Goal: Check status: Check status

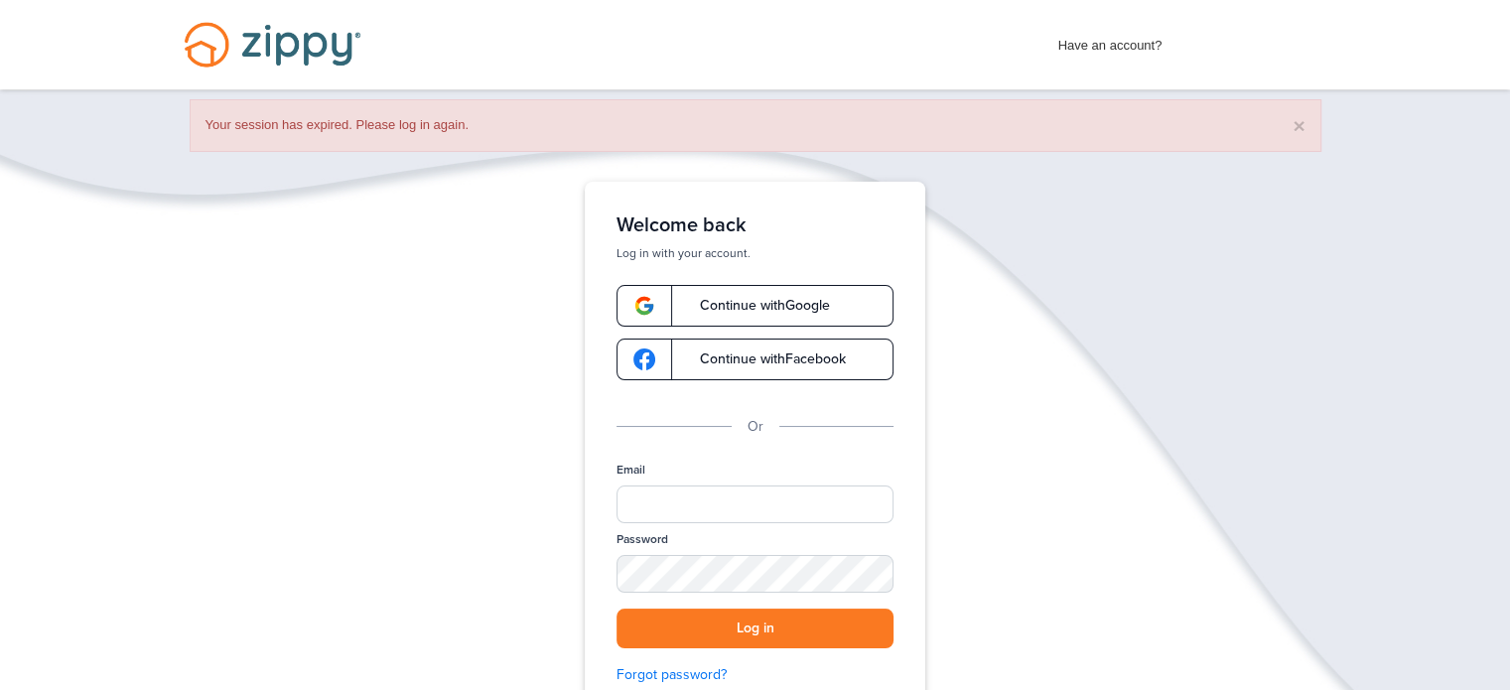
click at [782, 313] on link "Continue with Google" at bounding box center [754, 306] width 277 height 42
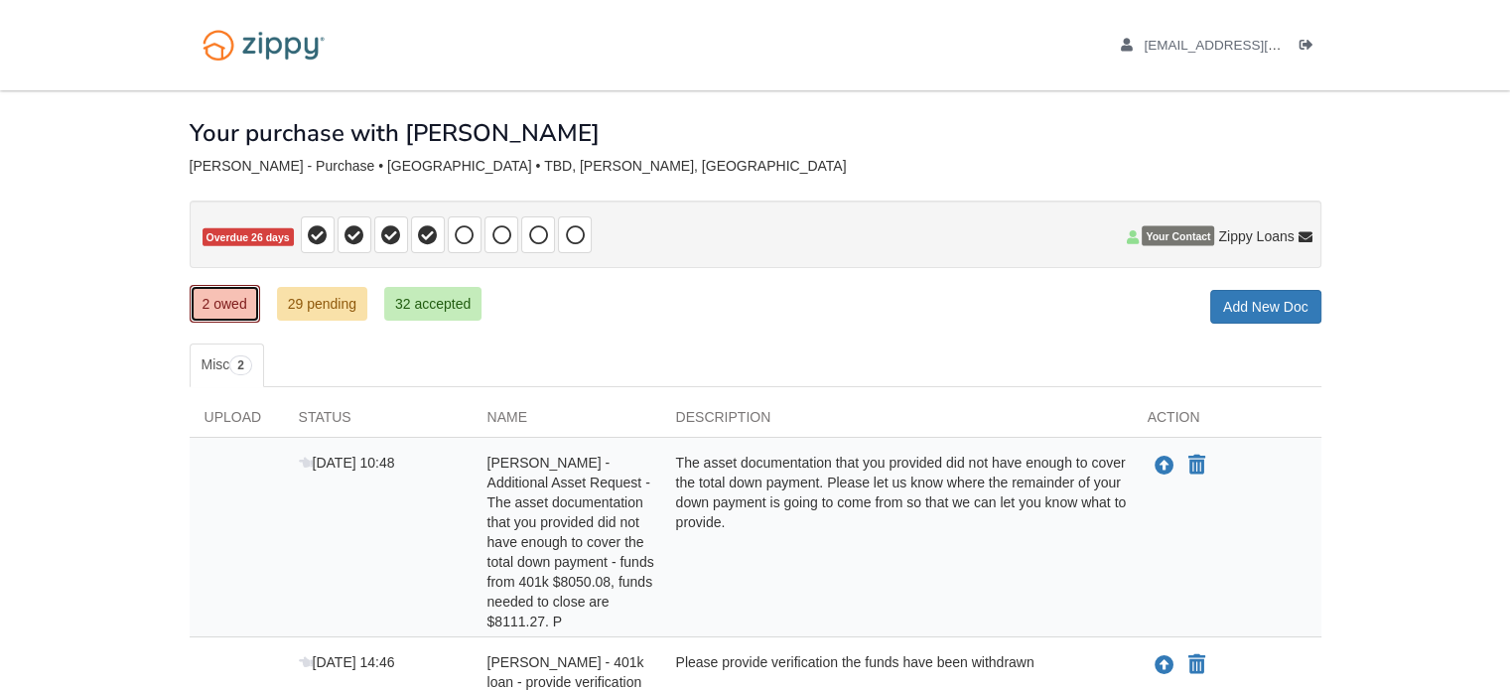
click at [228, 301] on link "2 owed" at bounding box center [225, 304] width 70 height 38
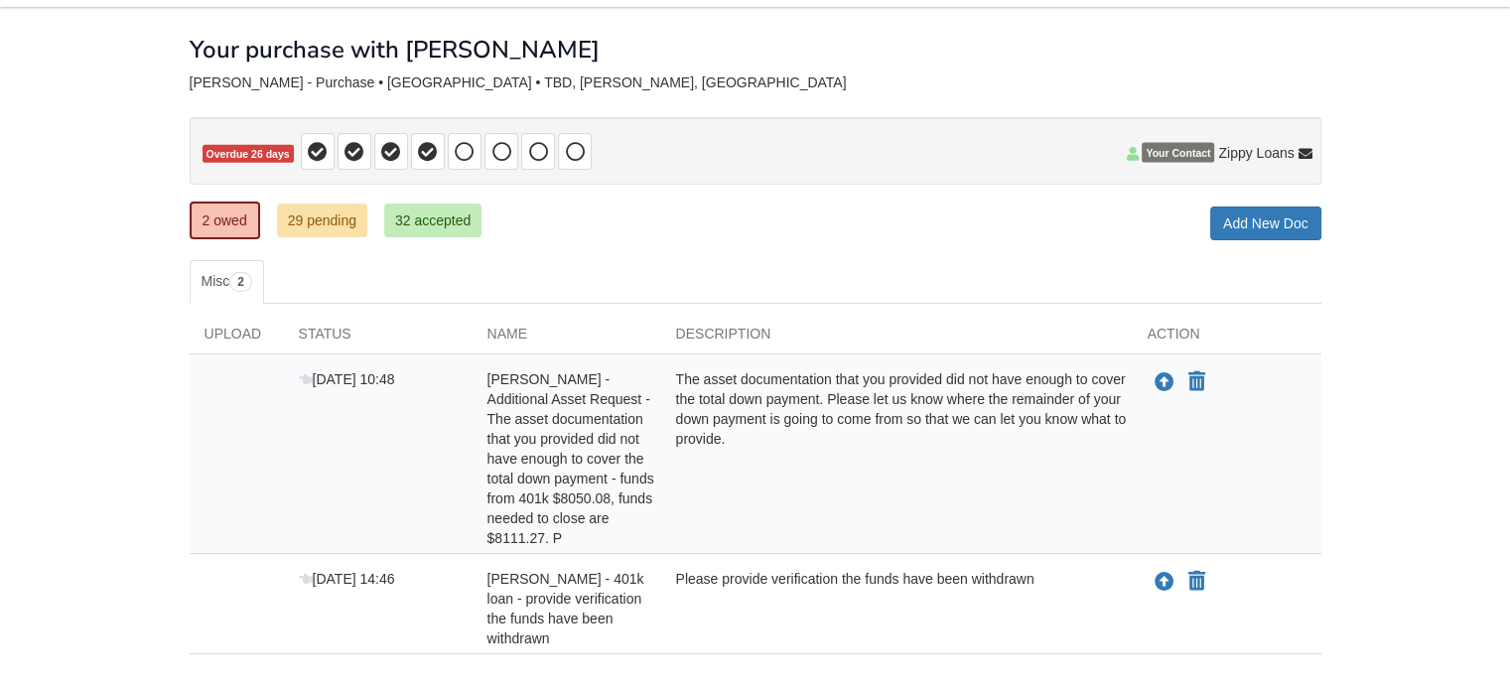
scroll to position [41, 0]
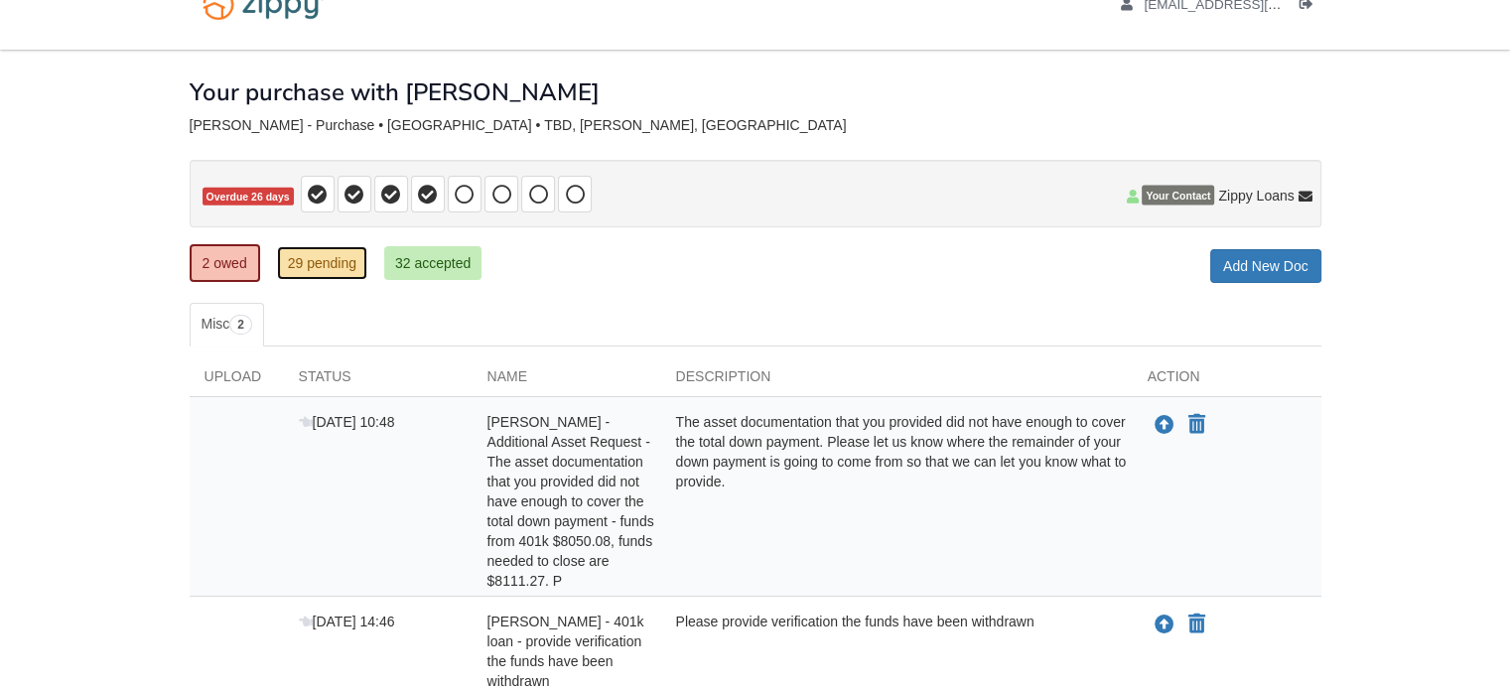
click at [338, 265] on link "29 pending" at bounding box center [322, 263] width 90 height 34
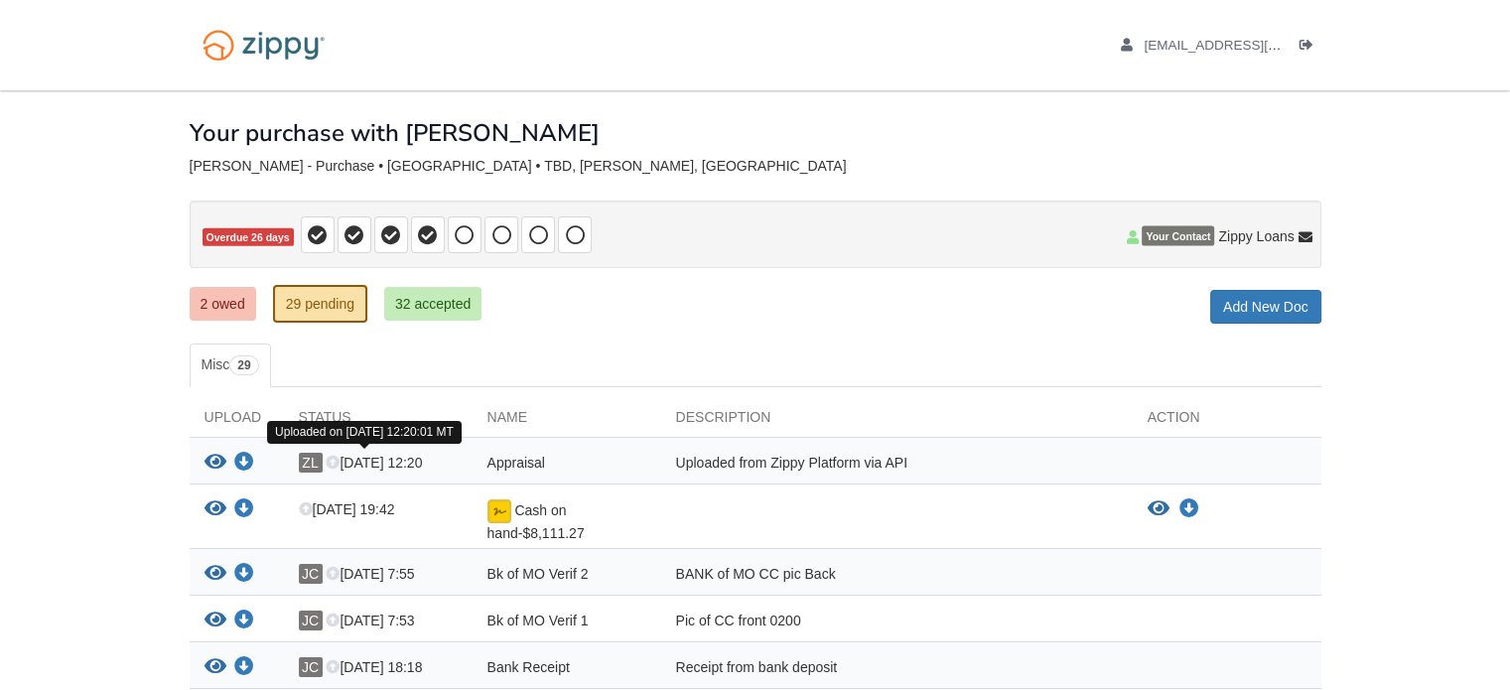
click at [333, 457] on icon at bounding box center [333, 464] width 14 height 14
click at [206, 464] on icon "View Appraisal" at bounding box center [215, 463] width 22 height 20
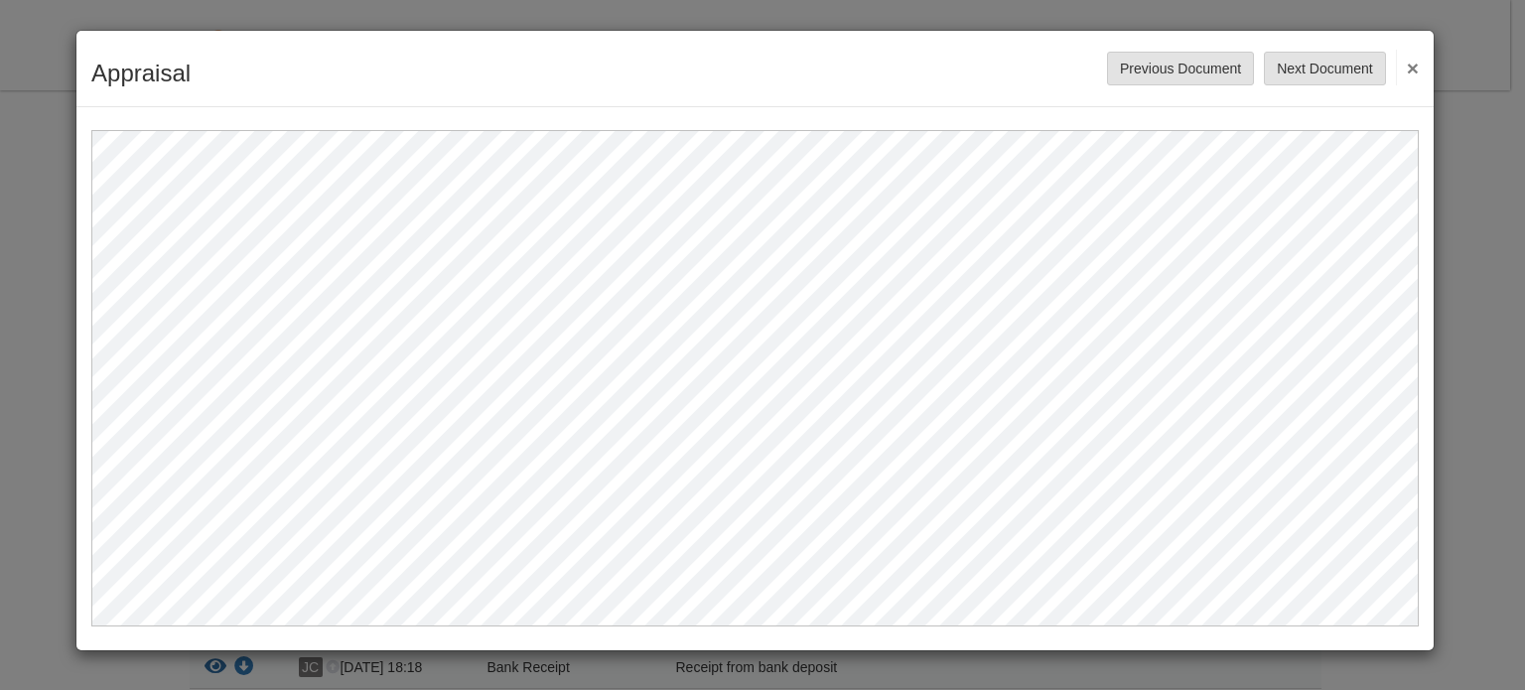
click at [1417, 57] on button "×" at bounding box center [1406, 68] width 23 height 36
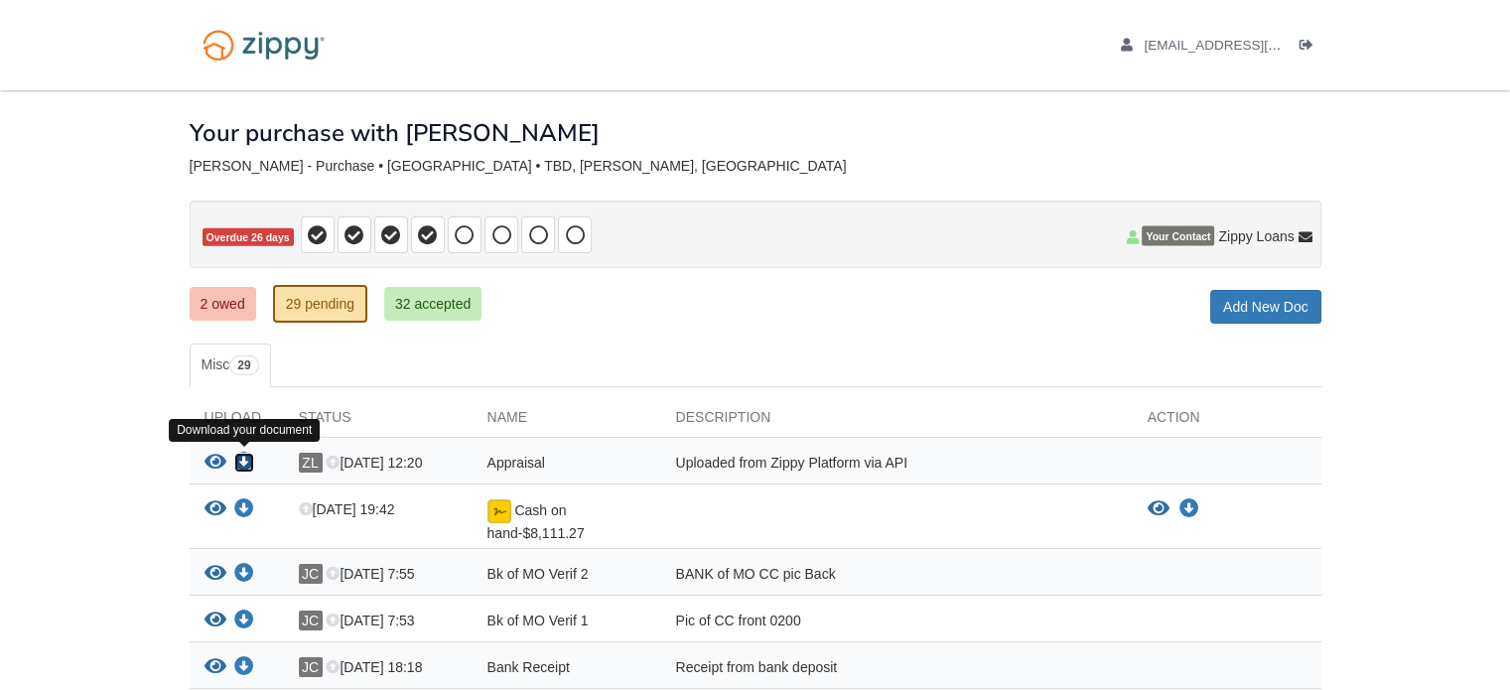
click at [238, 456] on icon "Download Appraisal" at bounding box center [244, 463] width 20 height 20
click at [986, 462] on div "Uploaded from Zippy Platform via API" at bounding box center [896, 466] width 471 height 26
click at [1199, 439] on div "View your document Download your document ZL Aug 25 12:20 Appraisal Uploaded fr…" at bounding box center [755, 461] width 1131 height 47
click at [333, 457] on icon at bounding box center [333, 464] width 14 height 14
click at [208, 297] on link "2 owed" at bounding box center [223, 304] width 66 height 34
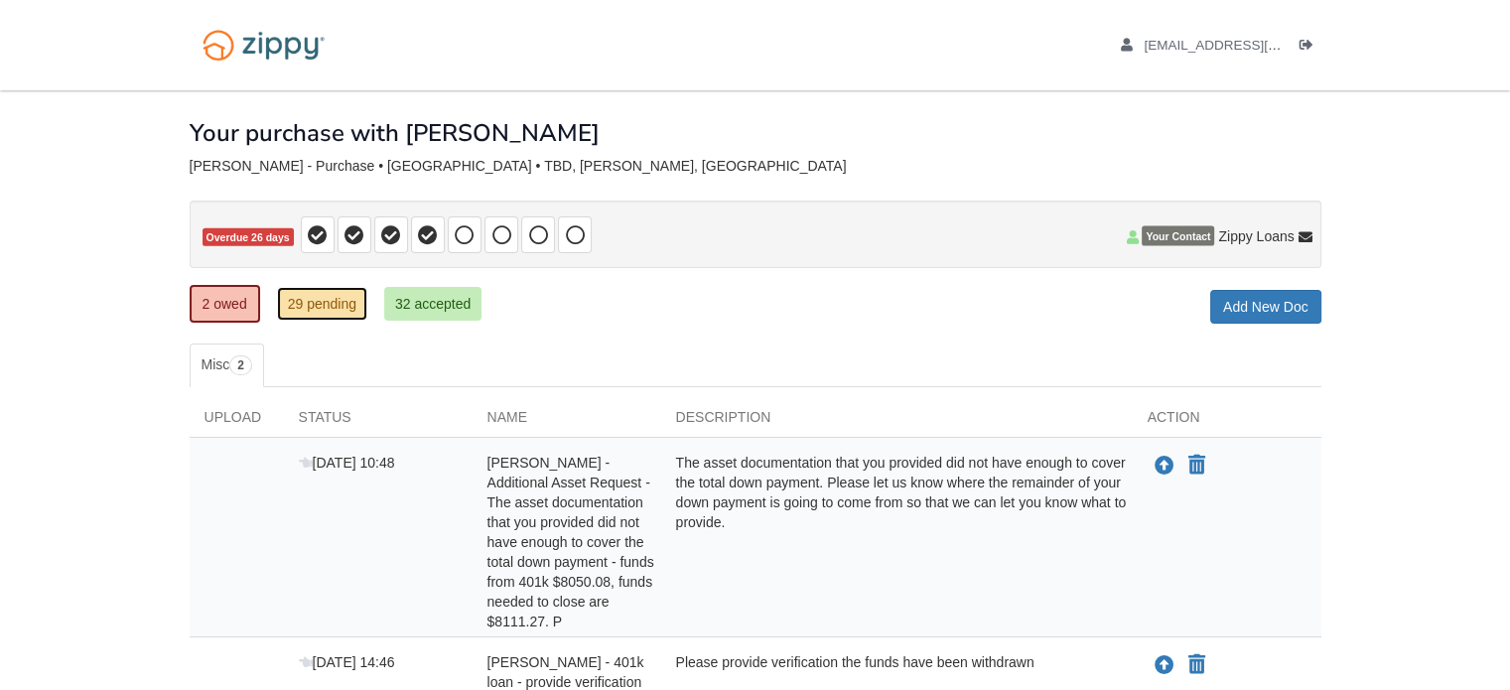
click at [308, 289] on link "29 pending" at bounding box center [322, 304] width 90 height 34
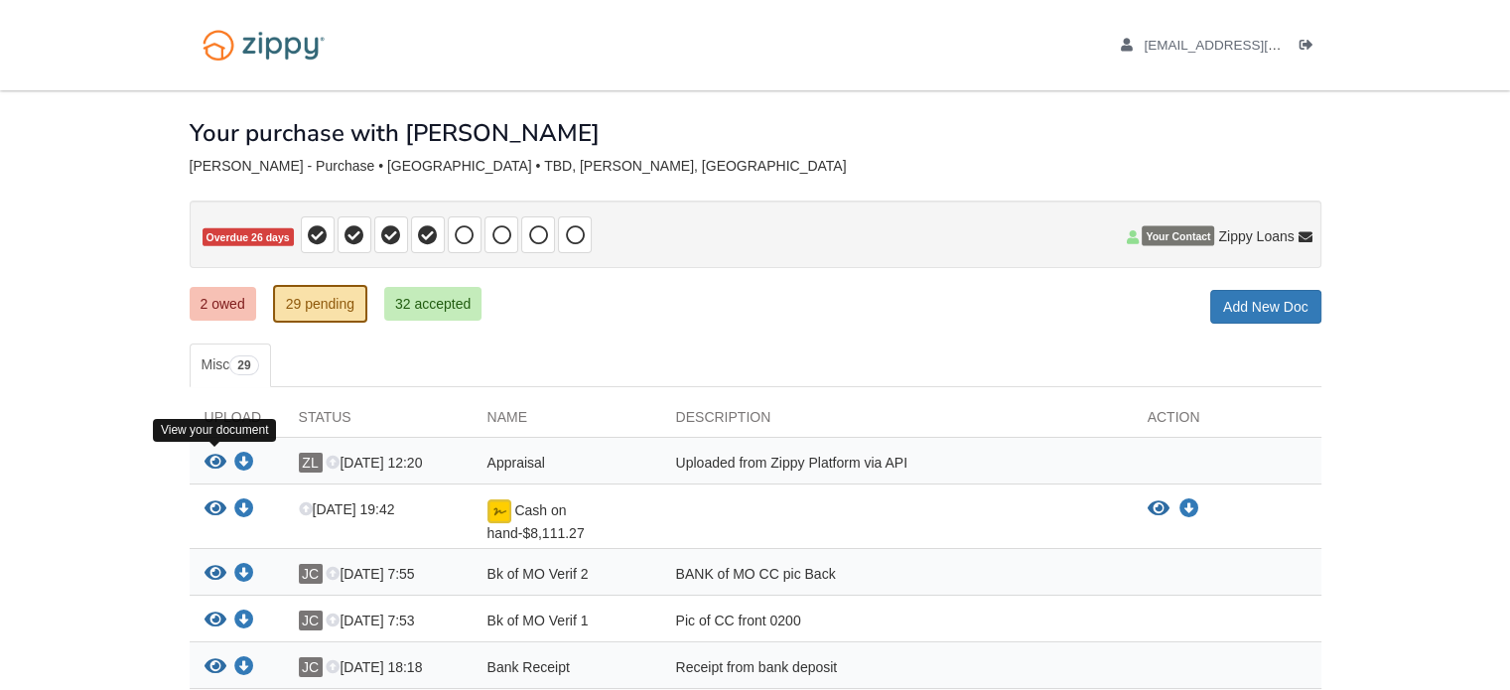
click at [214, 460] on icon "View Appraisal" at bounding box center [215, 463] width 22 height 20
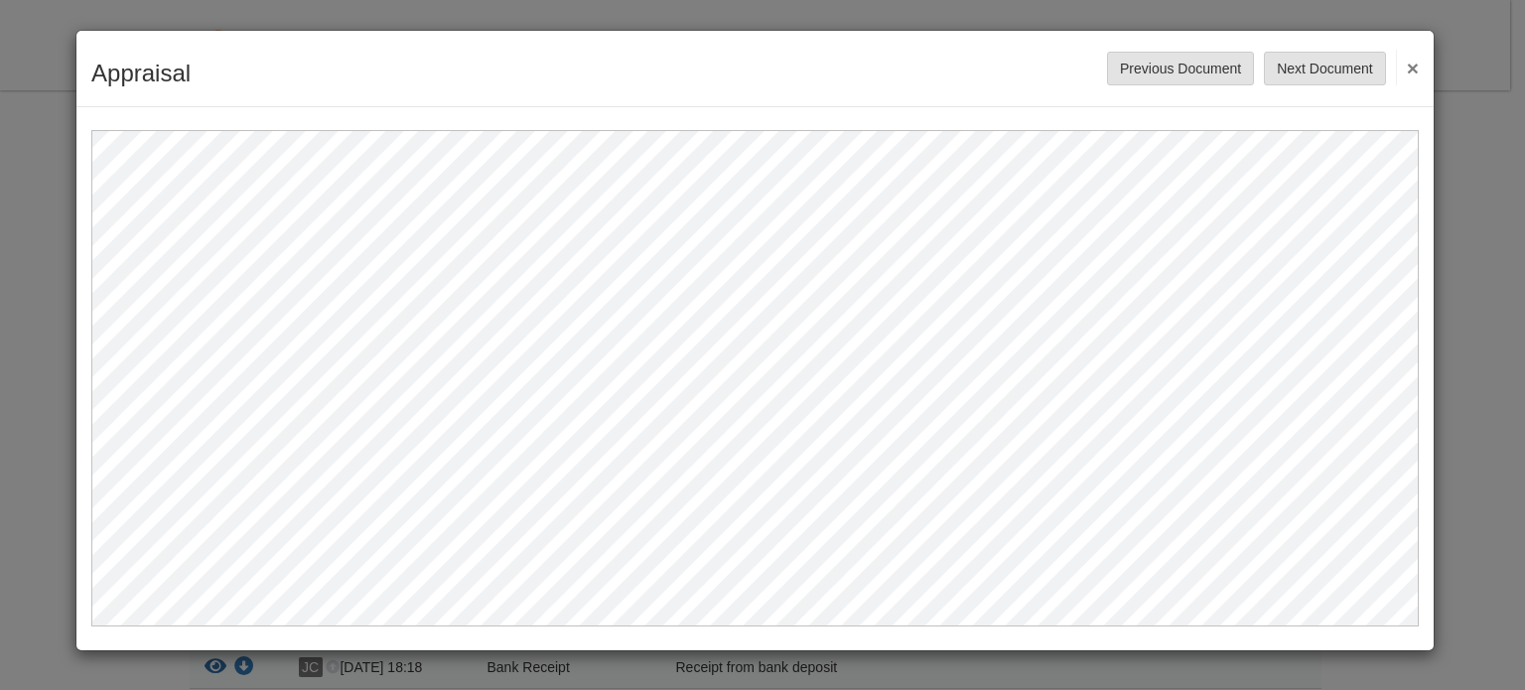
click at [1397, 57] on button "×" at bounding box center [1406, 68] width 23 height 36
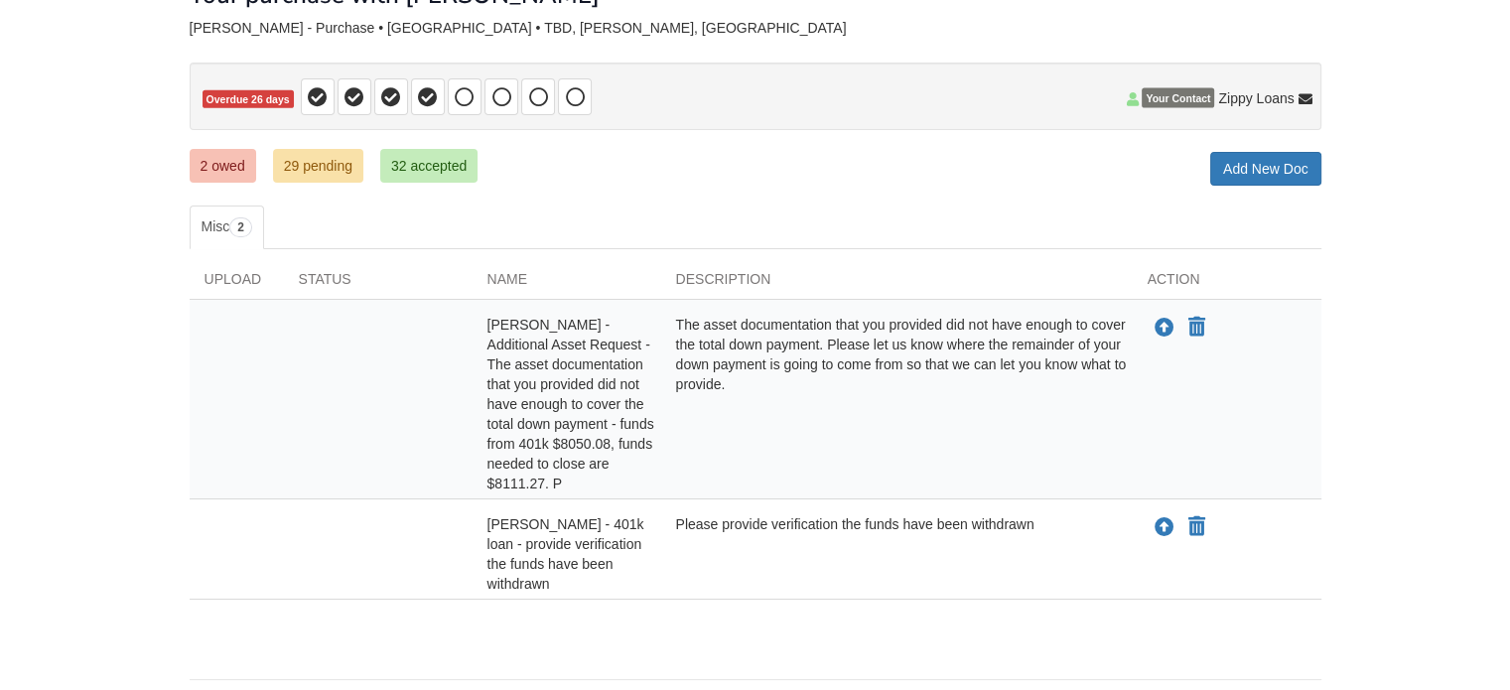
scroll to position [139, 0]
click at [302, 168] on link "29 pending" at bounding box center [318, 165] width 90 height 34
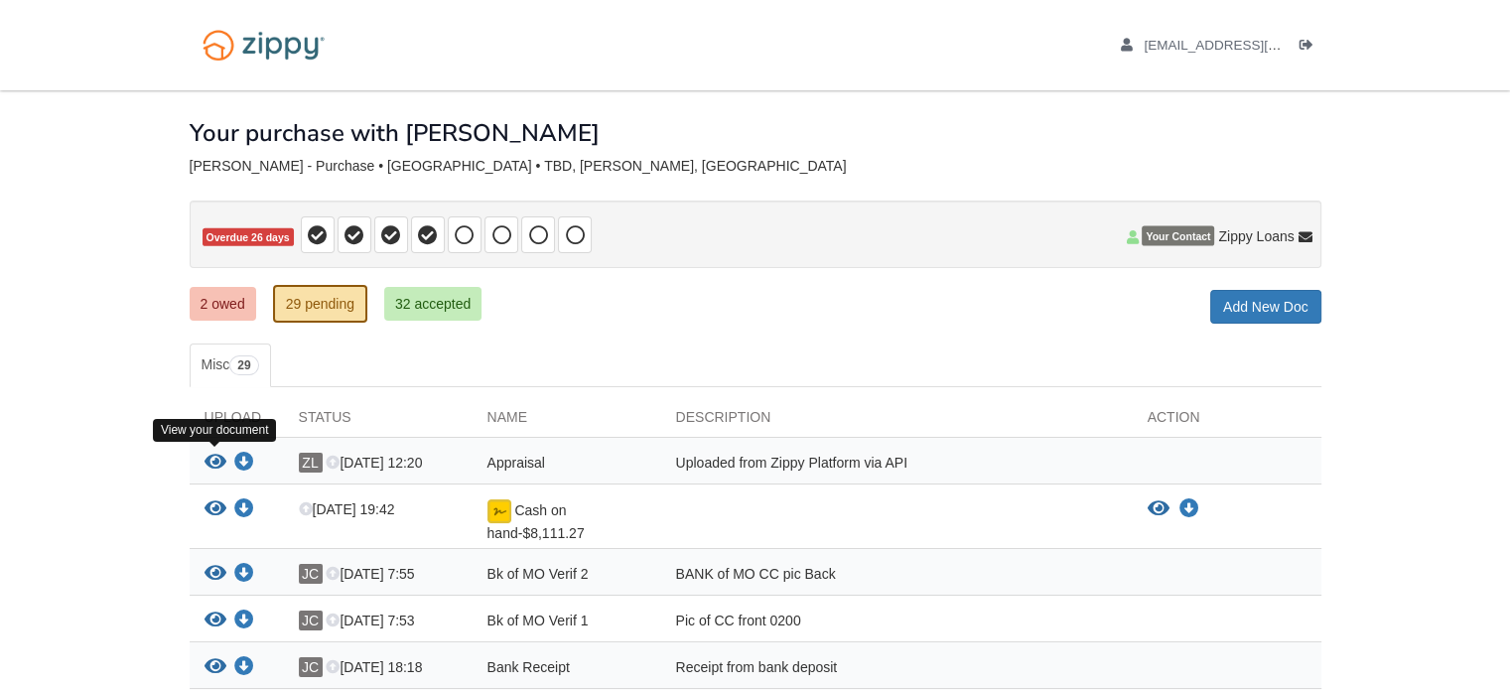
click at [211, 453] on icon "View Appraisal" at bounding box center [215, 463] width 22 height 20
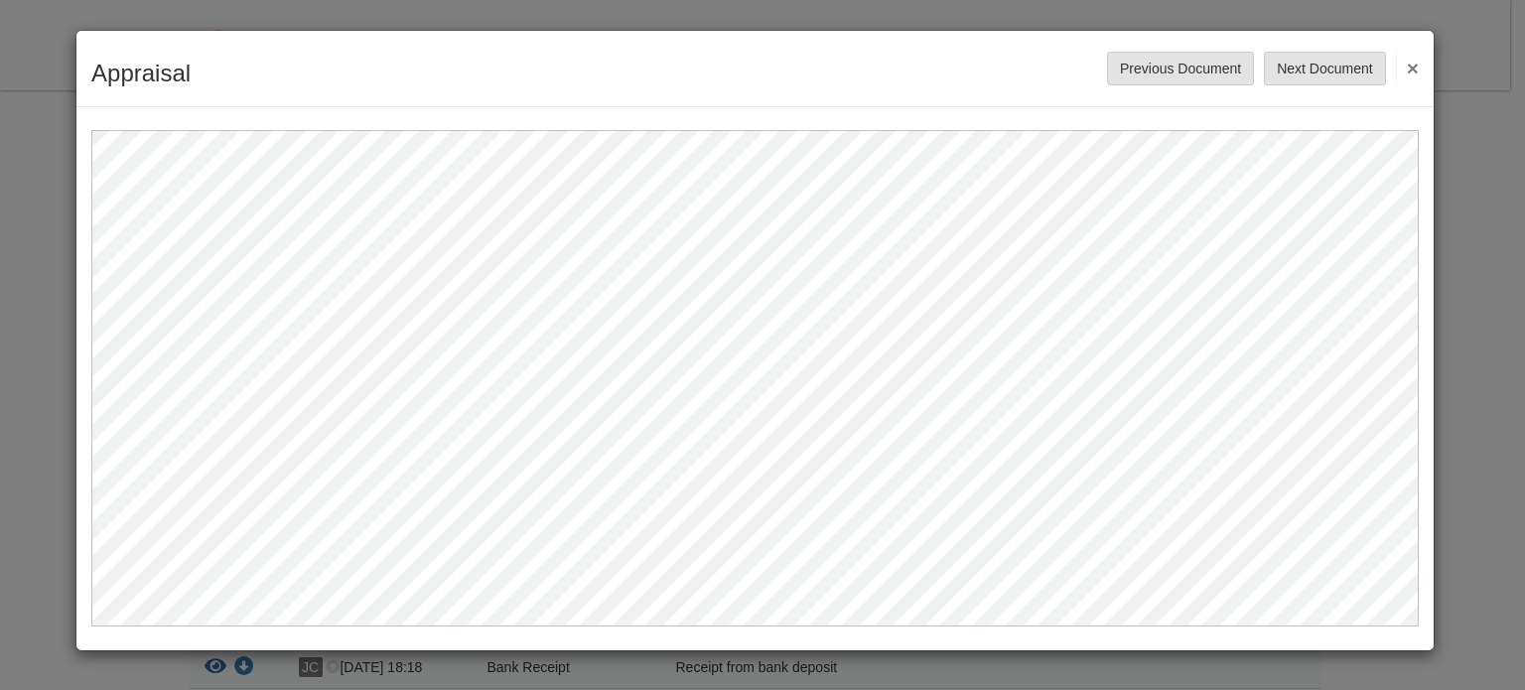
click at [1412, 54] on button "×" at bounding box center [1406, 68] width 23 height 36
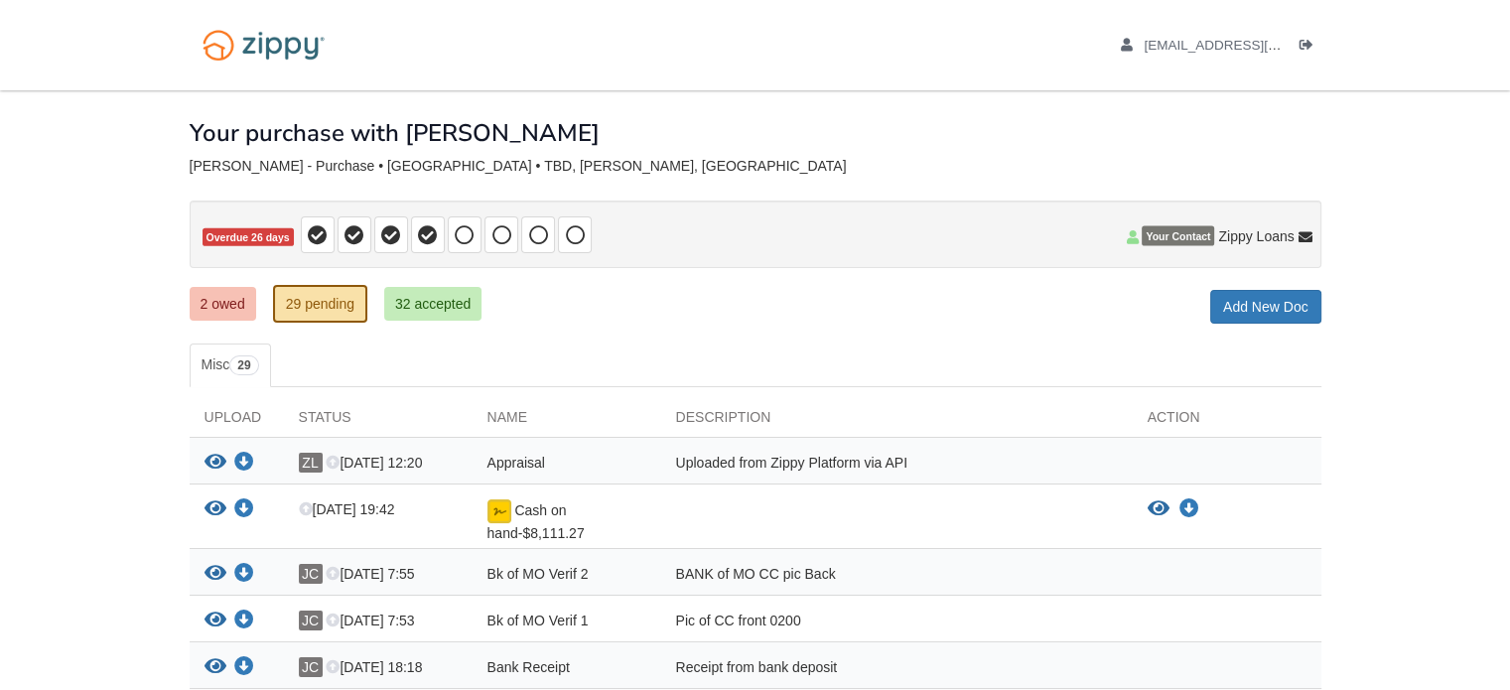
click at [322, 460] on div "ZL Aug 25 12:20" at bounding box center [378, 466] width 189 height 26
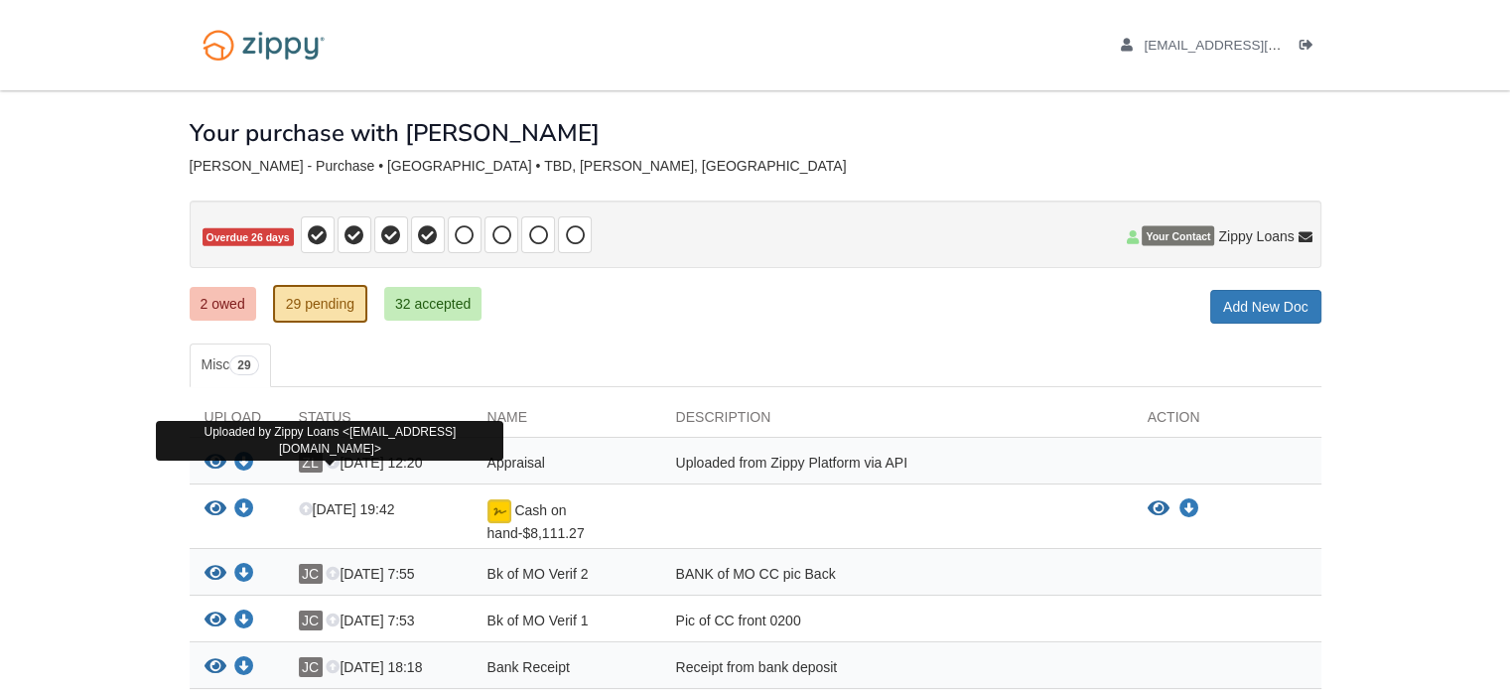
click at [315, 457] on span "ZL" at bounding box center [311, 463] width 24 height 20
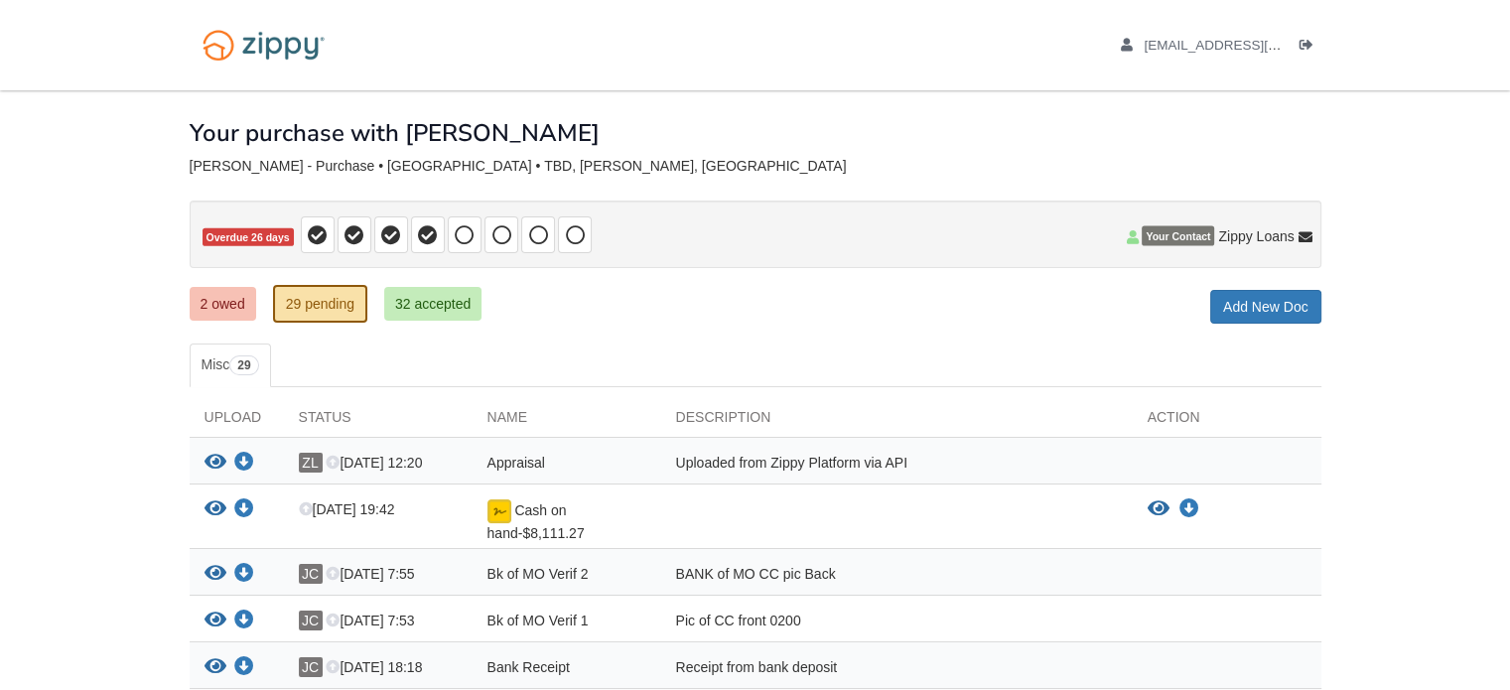
click at [539, 463] on span "Appraisal" at bounding box center [516, 463] width 58 height 16
click at [758, 462] on div "Uploaded from Zippy Platform via API" at bounding box center [896, 466] width 471 height 26
click at [228, 293] on link "2 owed" at bounding box center [223, 304] width 66 height 34
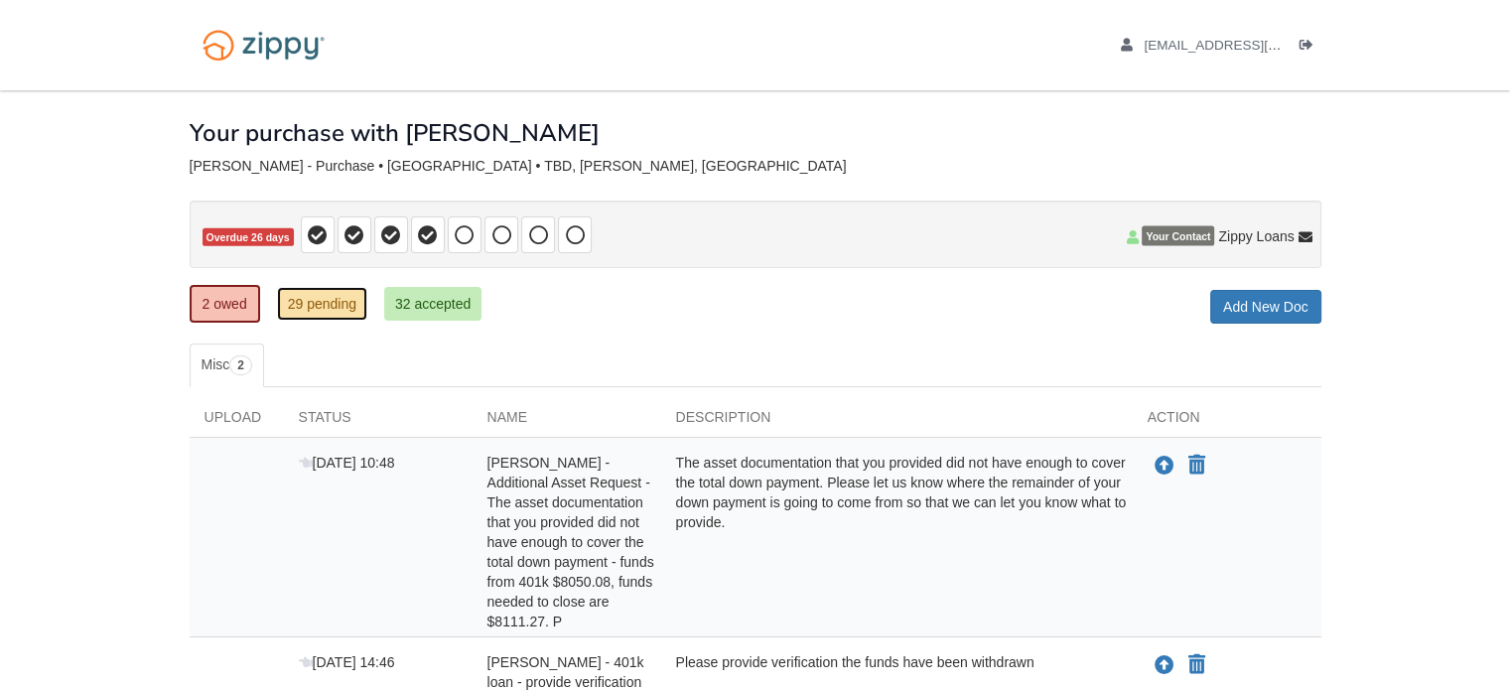
click at [331, 307] on link "29 pending" at bounding box center [322, 304] width 90 height 34
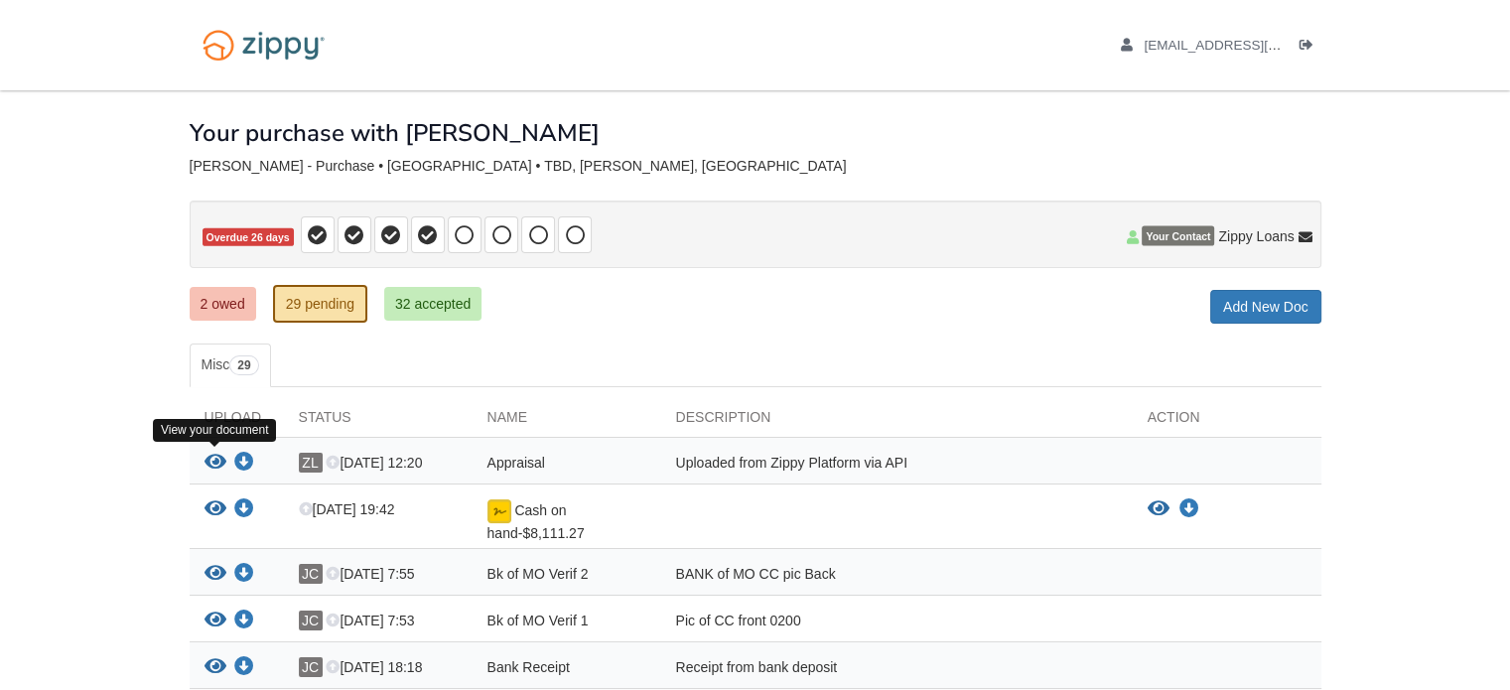
click at [214, 454] on icon "View Appraisal" at bounding box center [215, 463] width 22 height 20
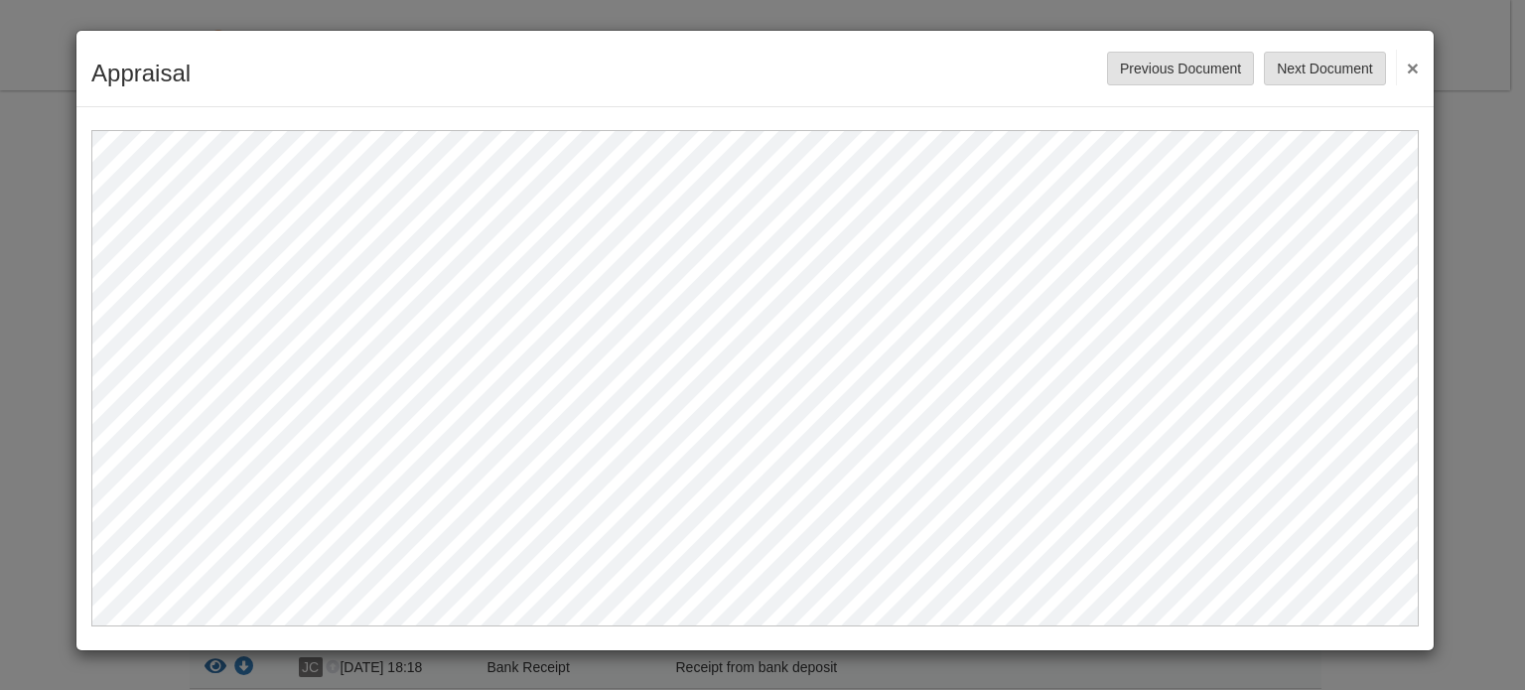
click at [1412, 68] on button "×" at bounding box center [1406, 68] width 23 height 36
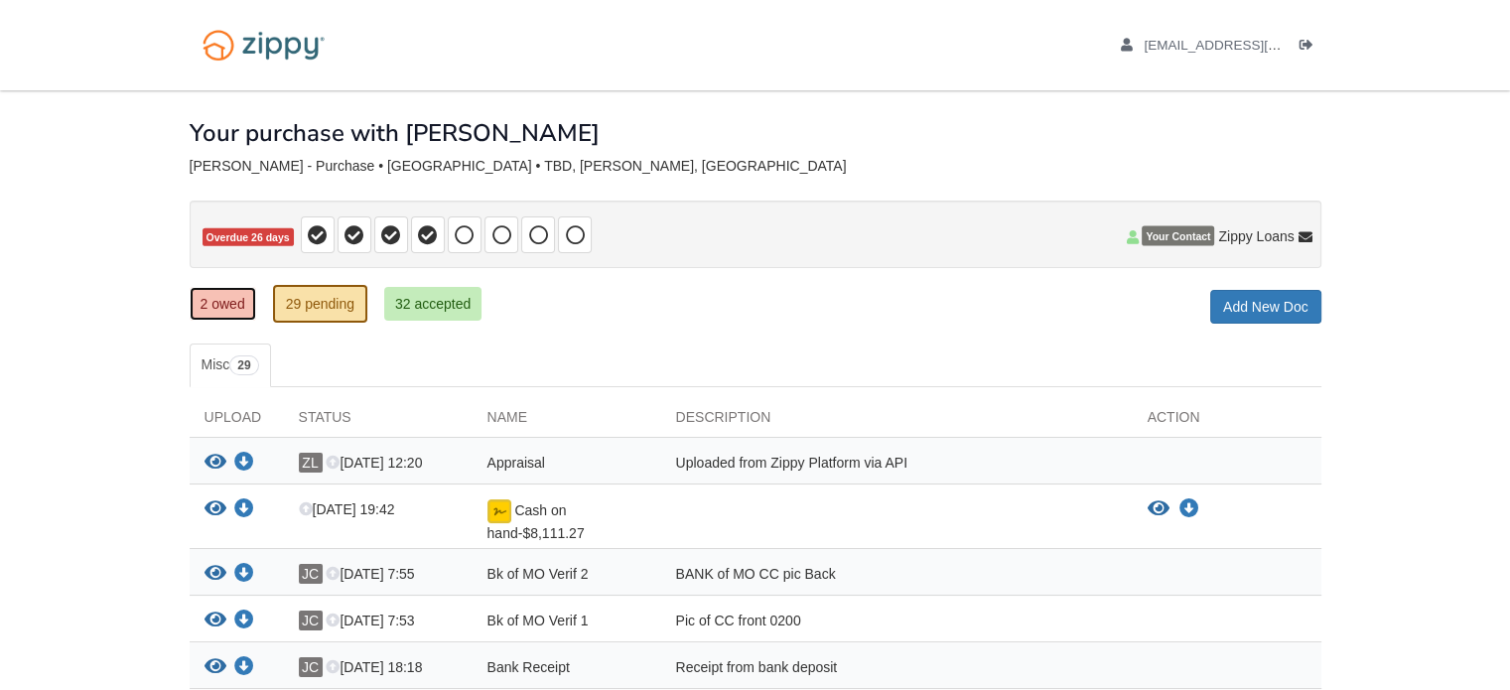
click at [206, 304] on link "2 owed" at bounding box center [223, 304] width 66 height 34
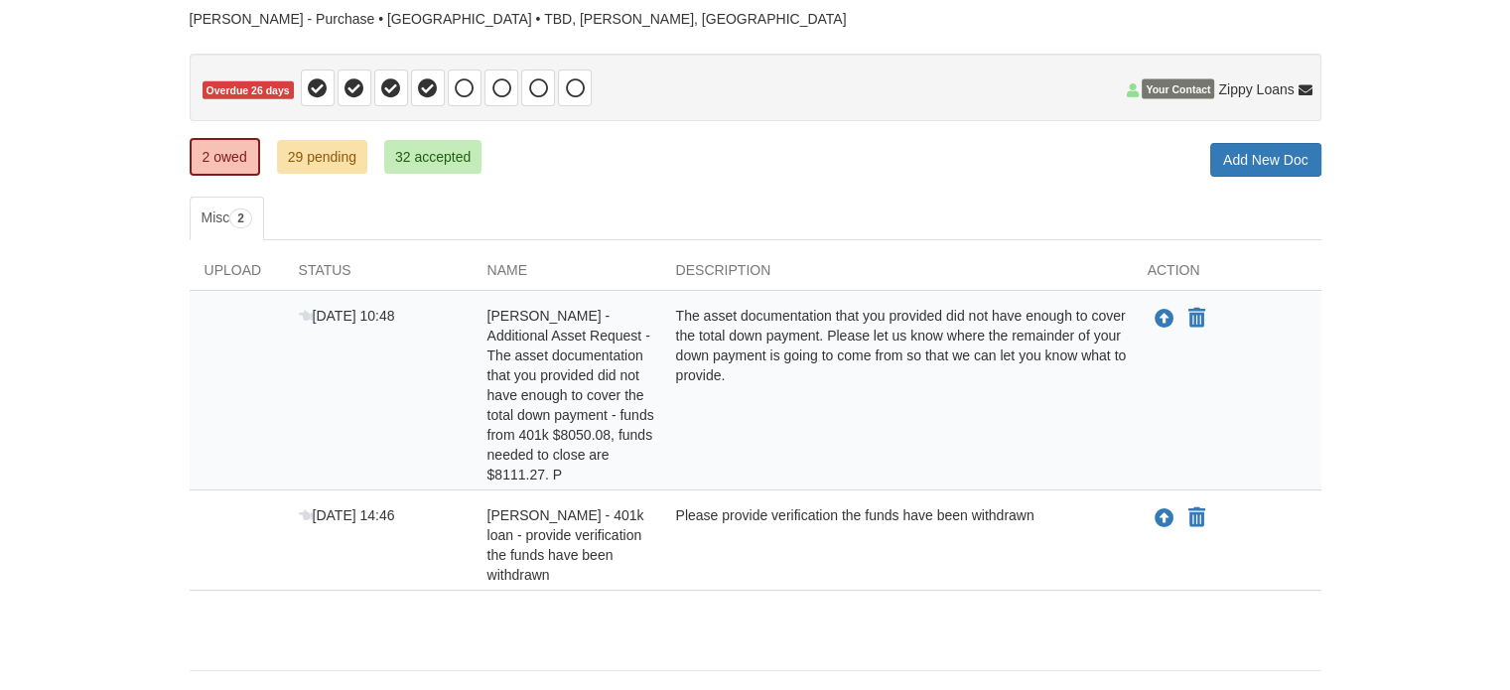
scroll to position [184, 0]
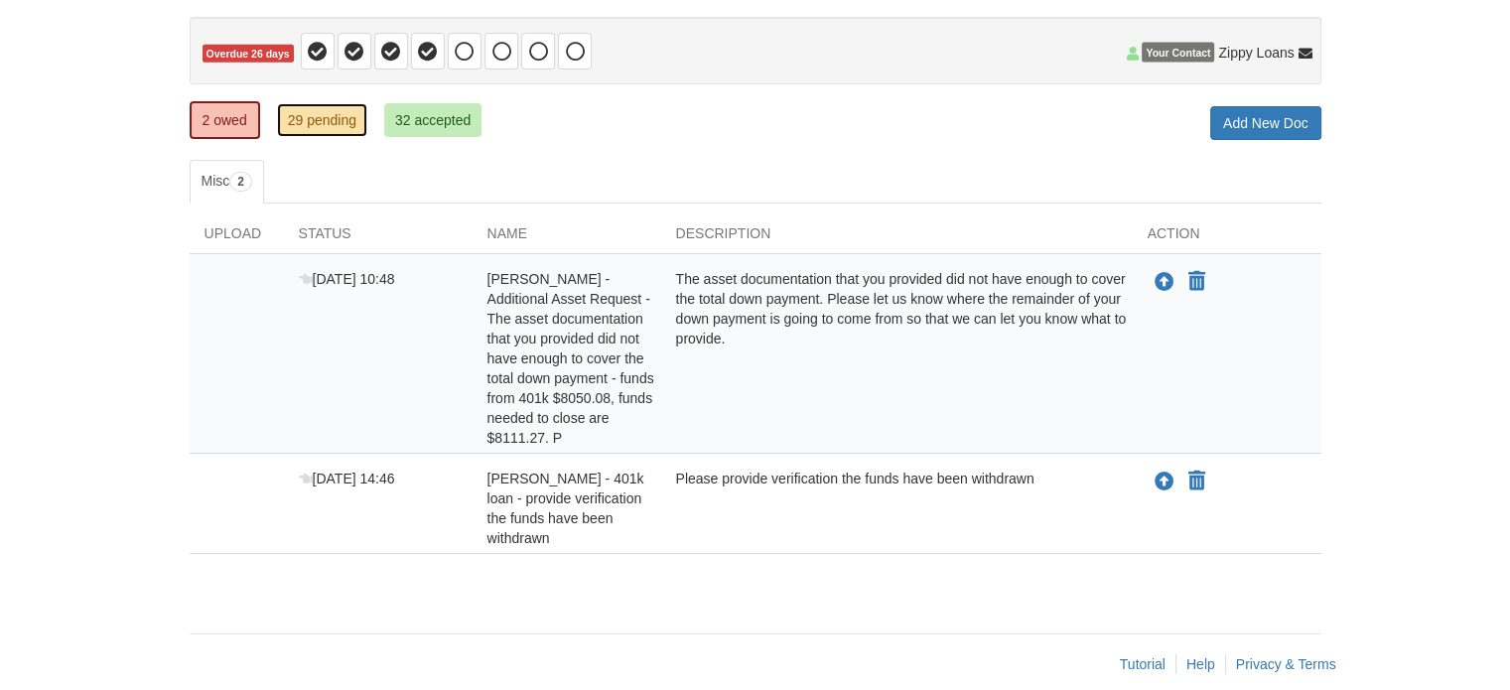
click at [302, 119] on link "29 pending" at bounding box center [322, 120] width 90 height 34
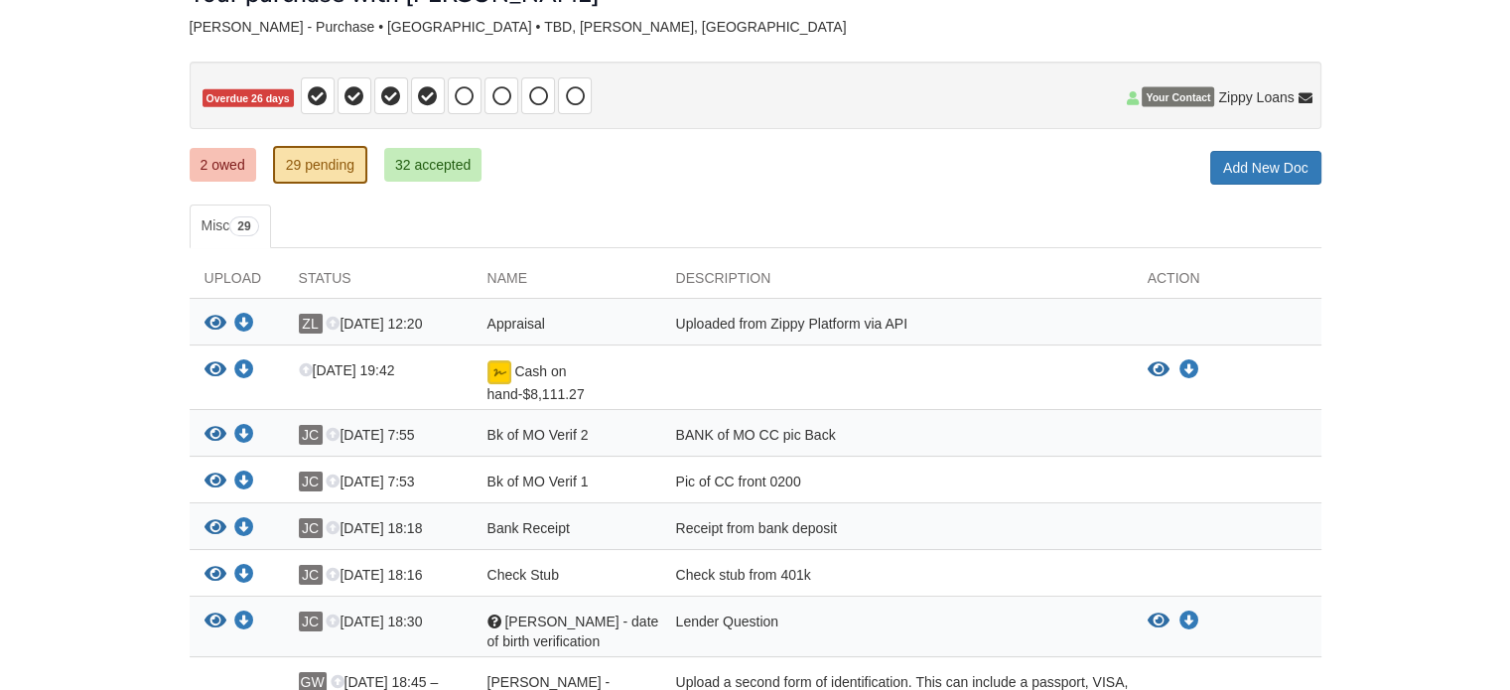
scroll to position [139, 0]
click at [243, 321] on icon "Download Appraisal" at bounding box center [244, 324] width 20 height 20
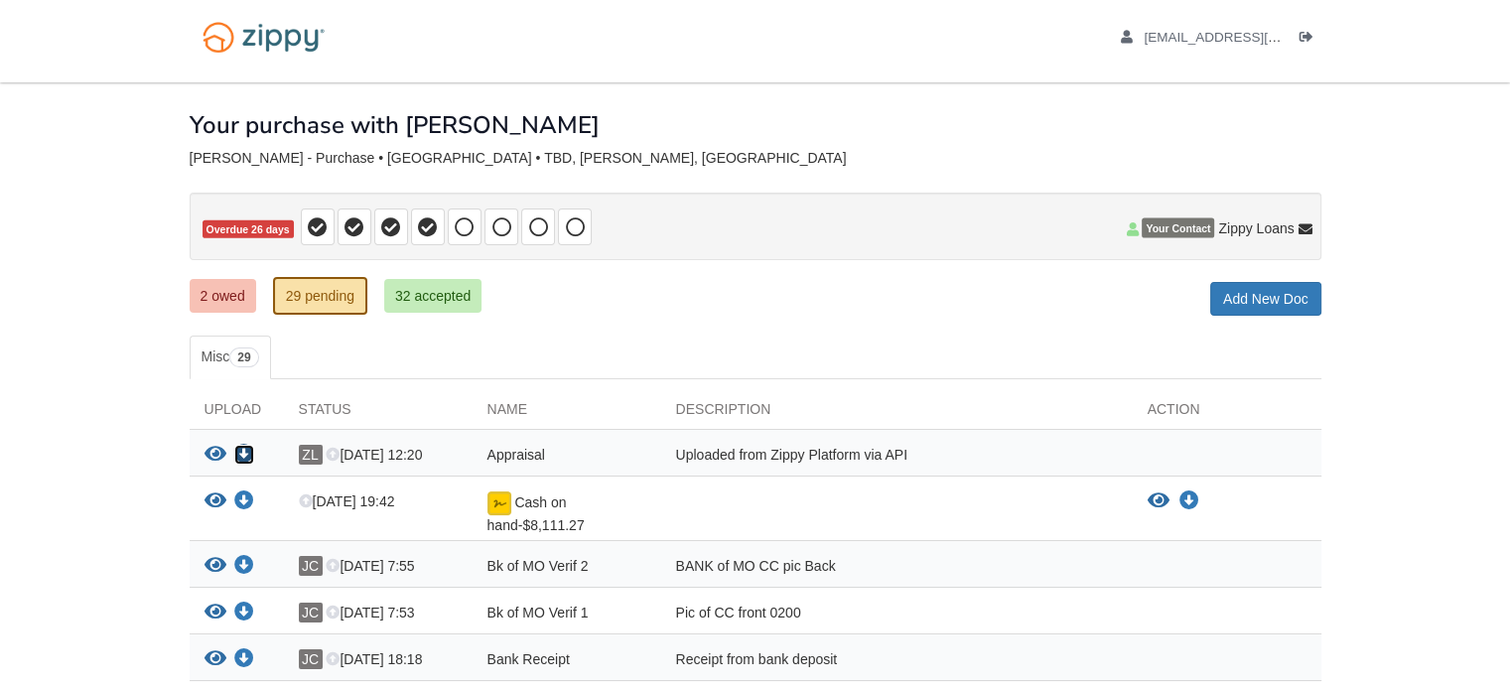
scroll to position [0, 0]
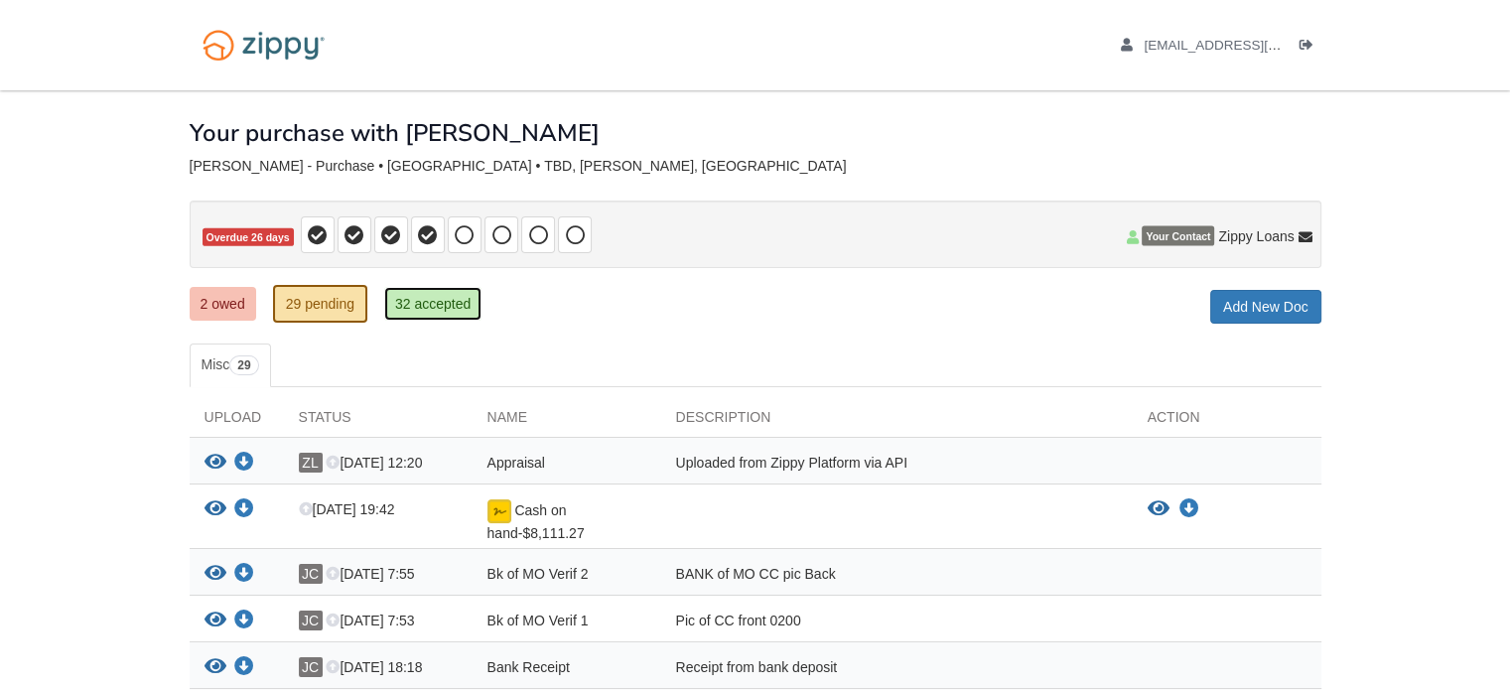
click at [432, 295] on link "32 accepted" at bounding box center [432, 304] width 97 height 34
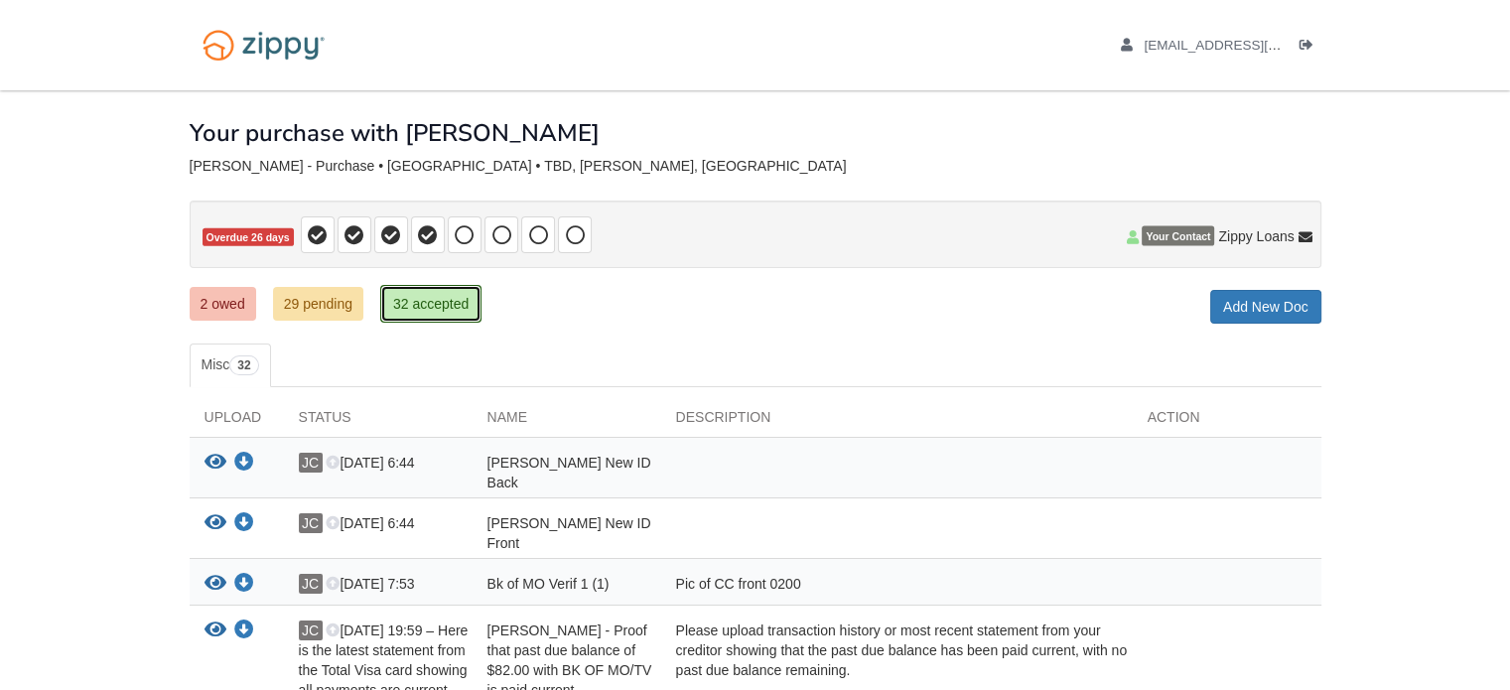
click at [425, 311] on link "32 accepted" at bounding box center [430, 304] width 101 height 38
click at [308, 296] on link "29 pending" at bounding box center [318, 304] width 90 height 34
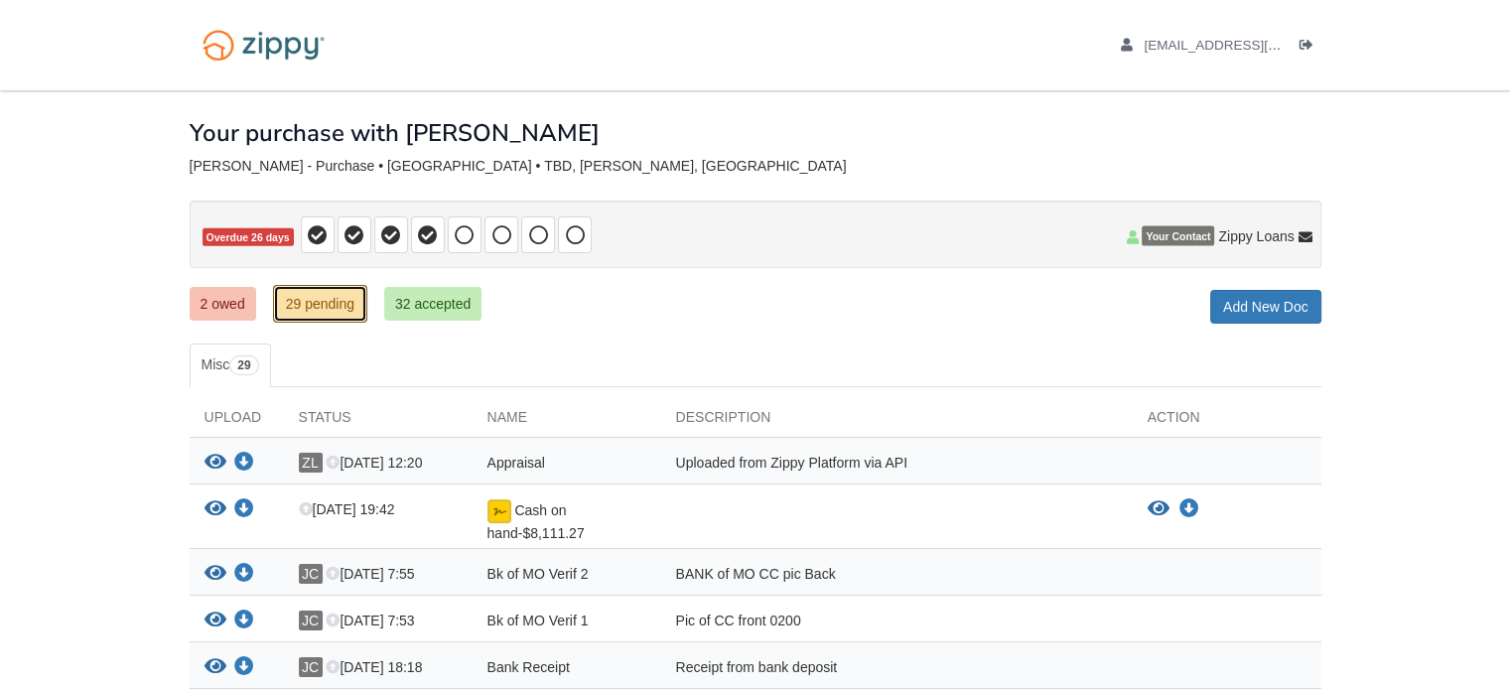
click at [311, 303] on link "29 pending" at bounding box center [320, 304] width 94 height 38
click at [207, 295] on link "2 owed" at bounding box center [223, 304] width 66 height 34
